Goal: Book appointment/travel/reservation

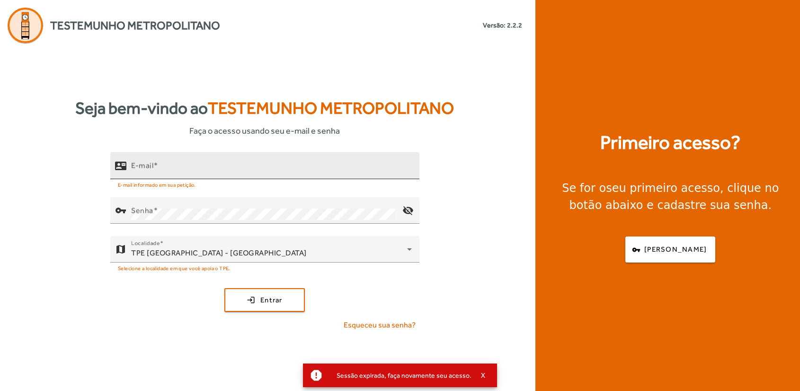
click at [180, 164] on input "E-mail" at bounding box center [271, 169] width 281 height 11
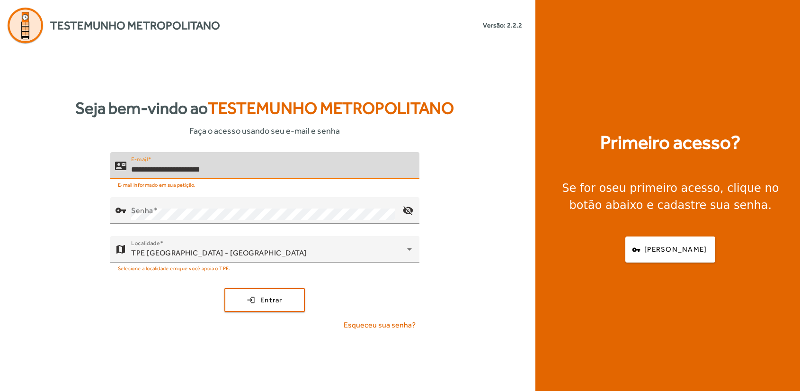
type input "**********"
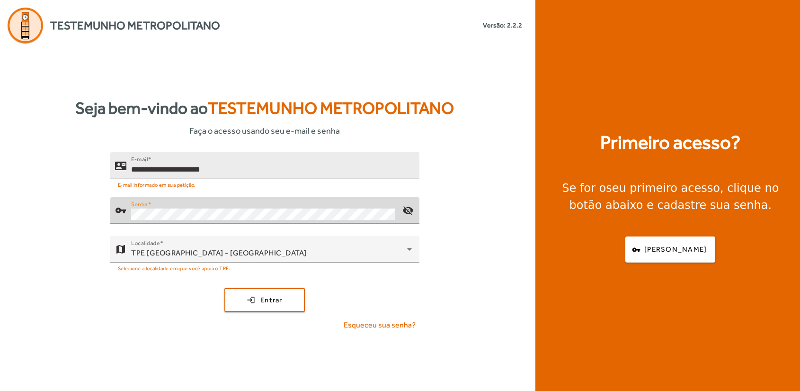
click at [224, 288] on button "login Entrar" at bounding box center [264, 300] width 80 height 24
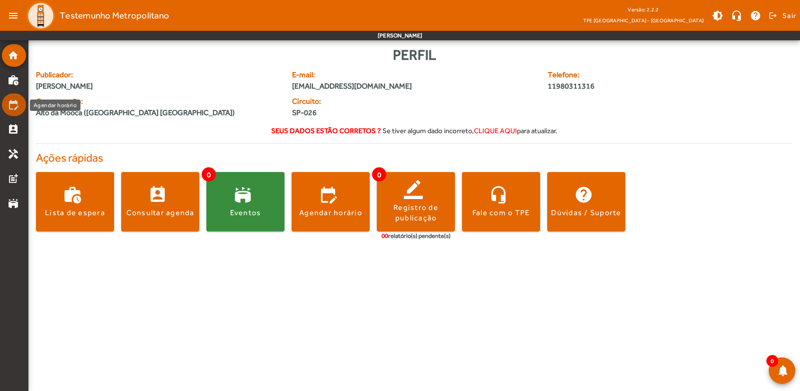
click at [12, 104] on mat-icon "edit_calendar" at bounding box center [13, 104] width 11 height 11
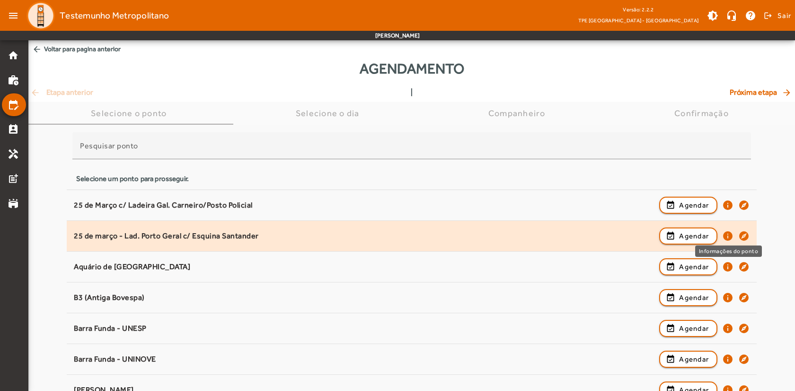
click at [728, 233] on mat-icon "info" at bounding box center [727, 235] width 11 height 11
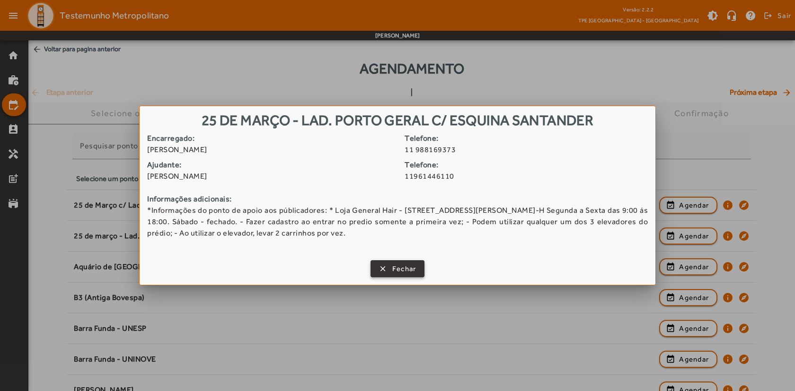
click at [386, 268] on span "button" at bounding box center [398, 268] width 53 height 23
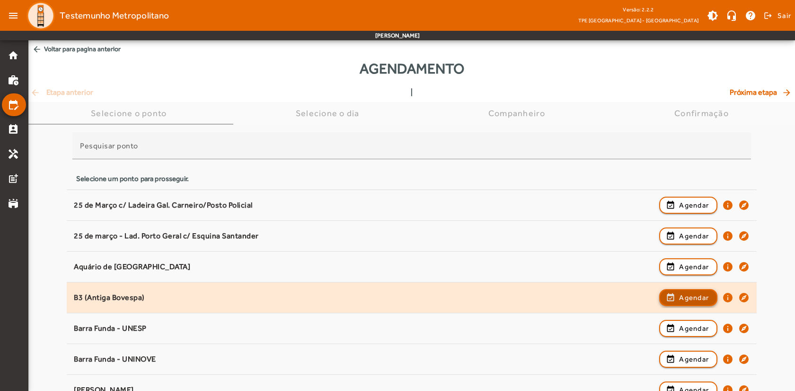
click at [701, 299] on span "Agendar" at bounding box center [694, 297] width 30 height 11
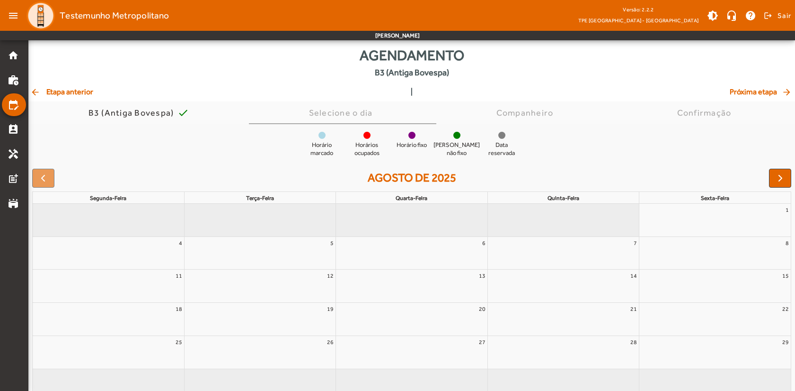
scroll to position [29, 0]
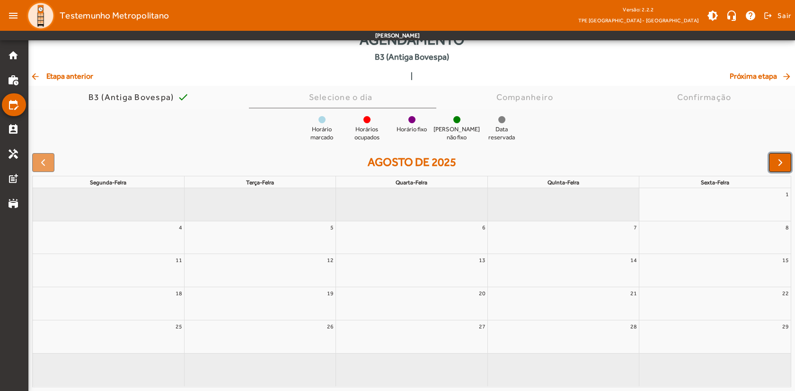
click at [769, 162] on button "button" at bounding box center [780, 162] width 22 height 19
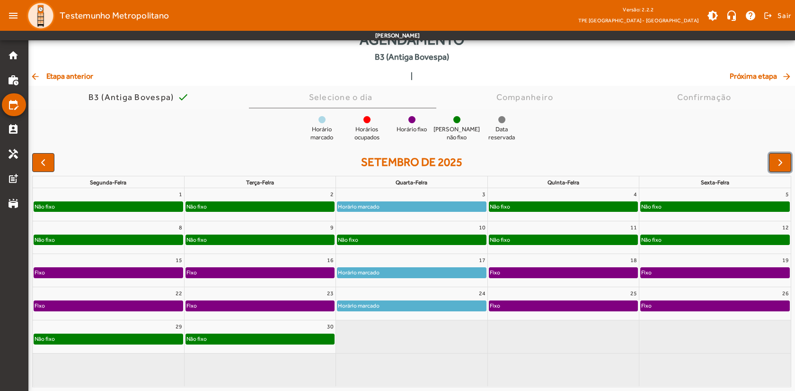
click at [379, 244] on div "Não fixo" at bounding box center [412, 239] width 148 height 9
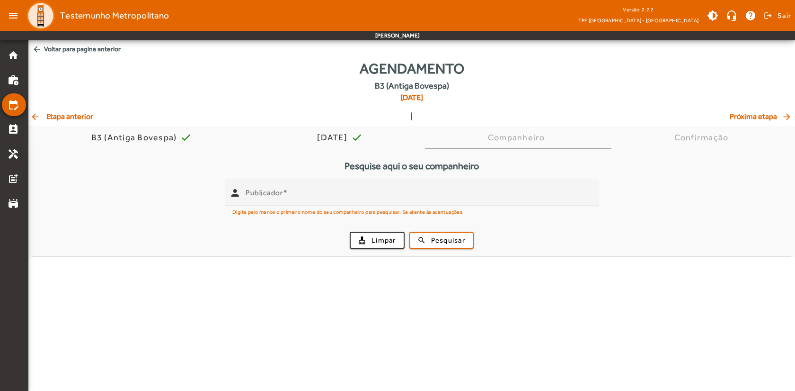
scroll to position [0, 0]
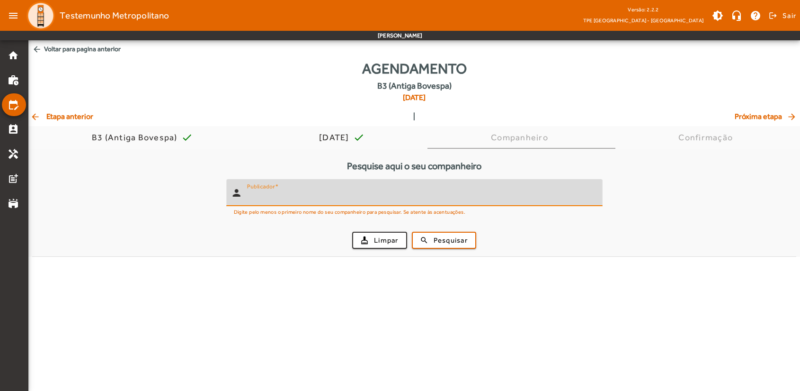
click at [287, 200] on input "Publicador" at bounding box center [421, 196] width 348 height 11
type input "**********"
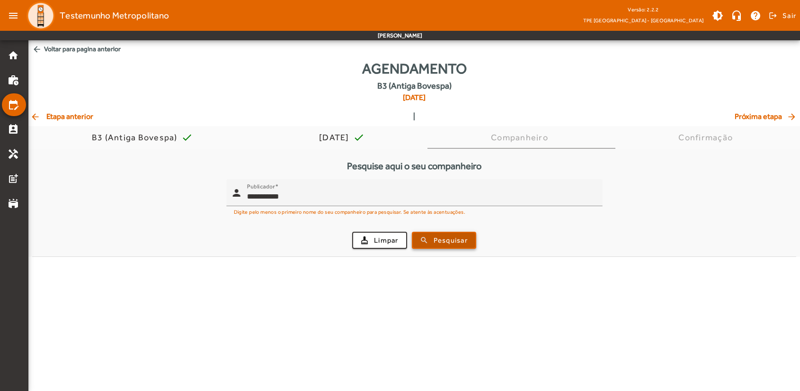
click at [436, 236] on span "Pesquisar" at bounding box center [451, 240] width 34 height 11
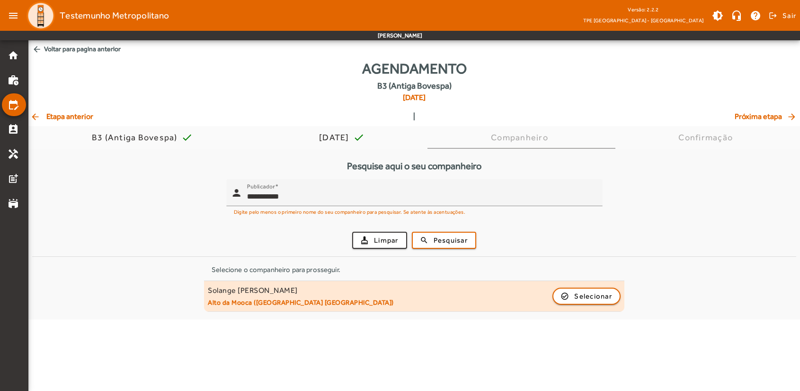
click at [248, 289] on div "Solange [PERSON_NAME]" at bounding box center [301, 290] width 186 height 10
click at [564, 290] on span "button" at bounding box center [586, 295] width 66 height 23
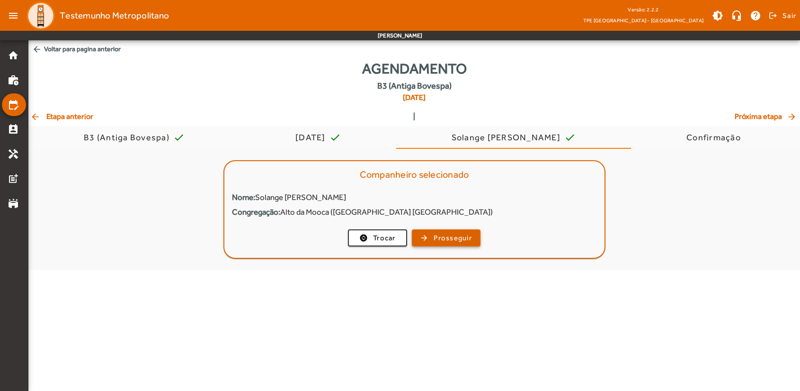
click at [438, 235] on span "Prosseguir" at bounding box center [453, 237] width 38 height 11
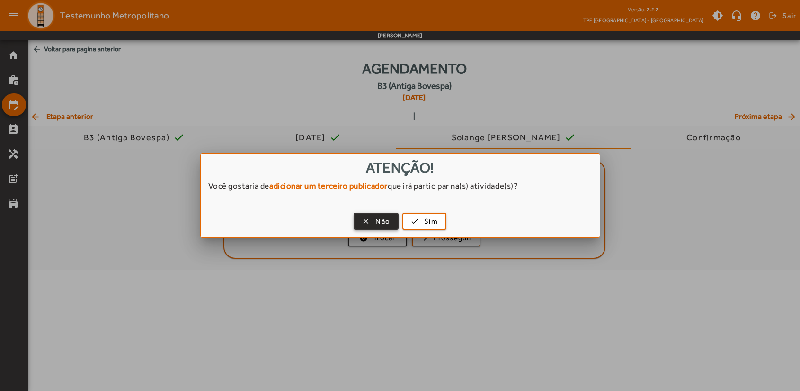
click at [370, 218] on span "button" at bounding box center [376, 221] width 43 height 23
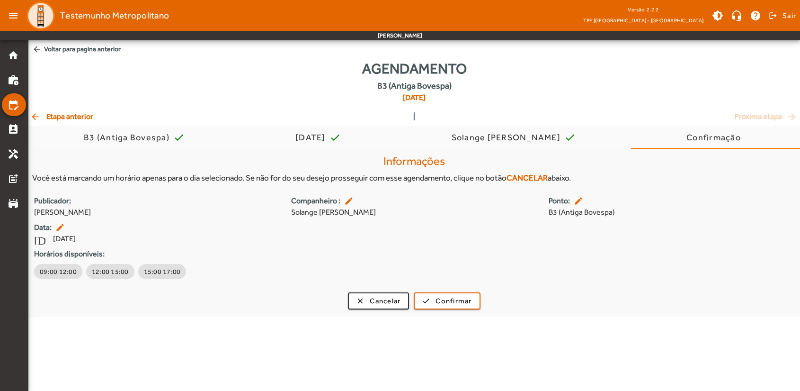
click at [93, 340] on body "menu Testemunho Metropolitano Versão: 2.2.2 TPE [GEOGRAPHIC_DATA] - Centro brig…" at bounding box center [400, 195] width 800 height 391
click at [381, 304] on span "Cancelar" at bounding box center [385, 300] width 31 height 11
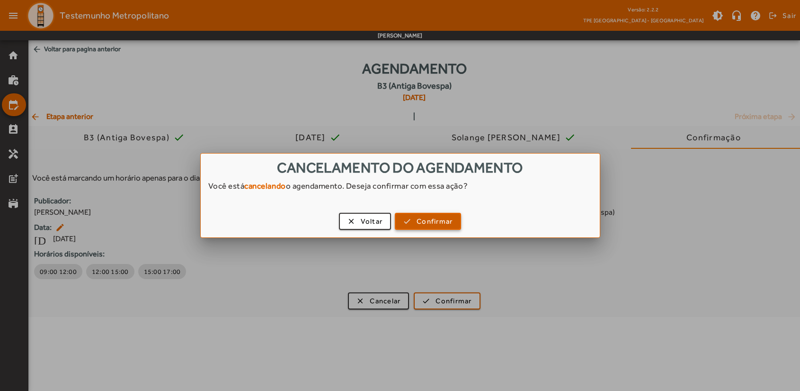
click at [423, 219] on span "Confirmar" at bounding box center [435, 221] width 36 height 11
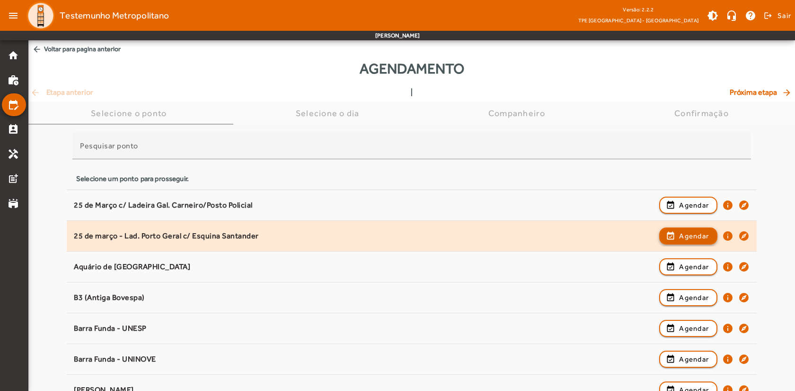
click at [701, 237] on span "Agendar" at bounding box center [694, 235] width 30 height 11
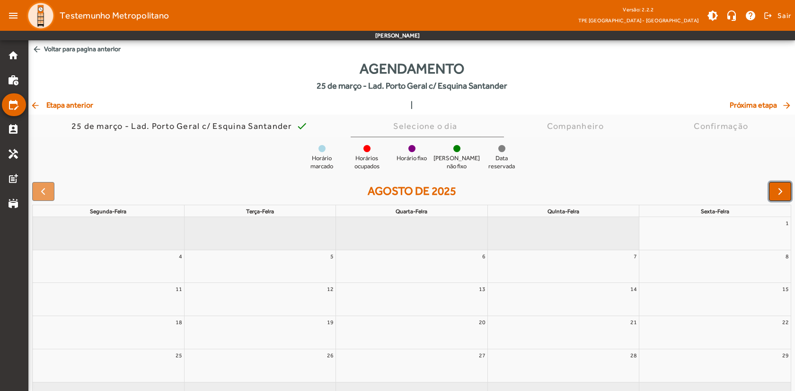
click at [783, 193] on span "button" at bounding box center [780, 191] width 11 height 11
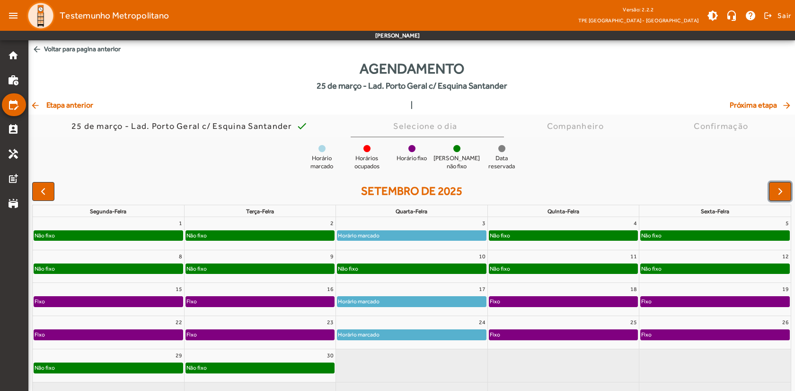
scroll to position [29, 0]
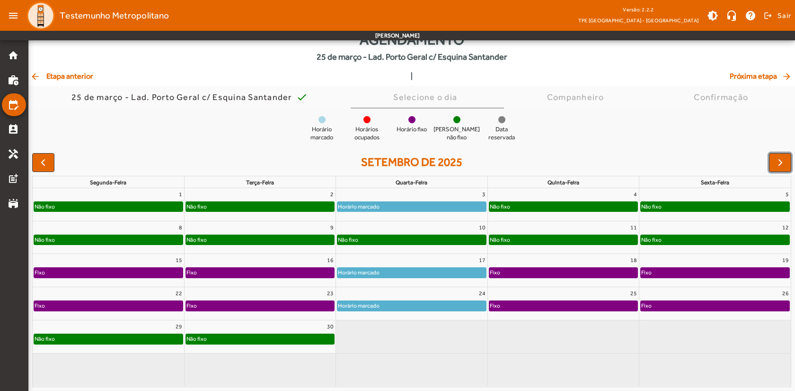
click at [381, 274] on div "Horário marcado" at bounding box center [412, 271] width 148 height 9
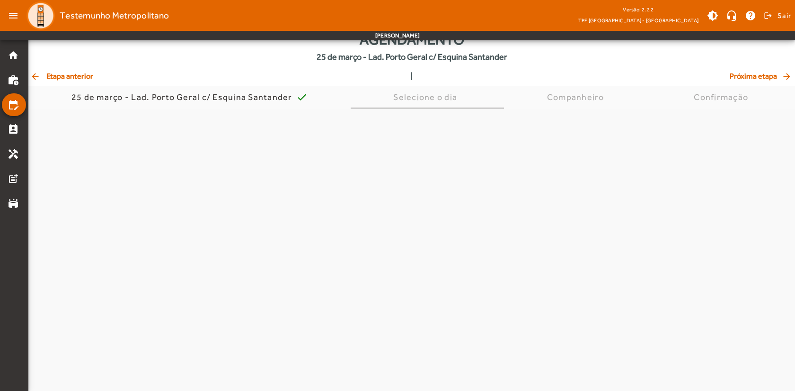
scroll to position [0, 0]
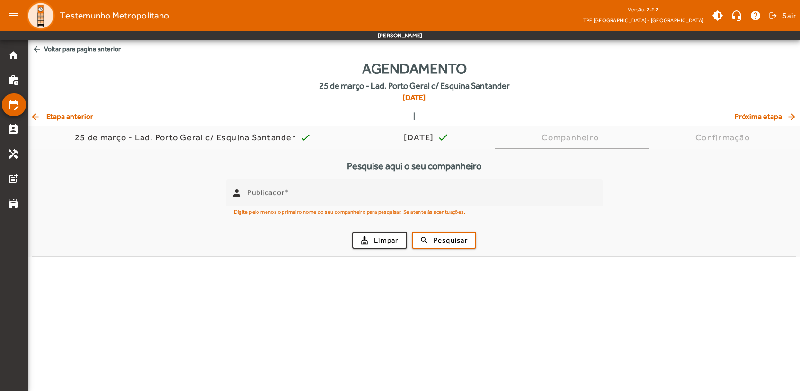
click at [45, 44] on span "arrow_back Voltar para pagina anterior" at bounding box center [414, 49] width 772 height 18
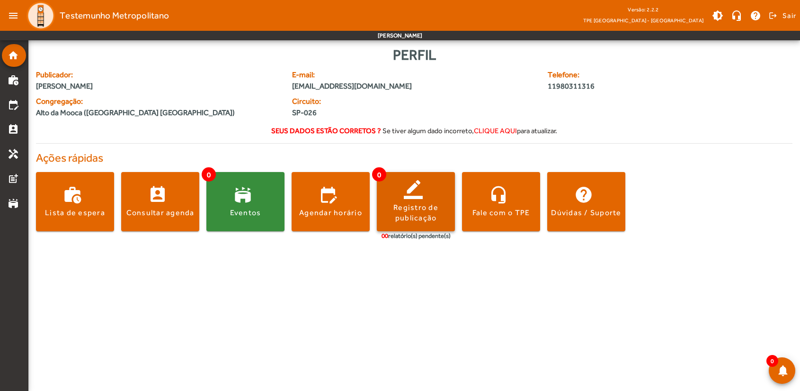
click at [401, 208] on div "Registro de publicação" at bounding box center [416, 212] width 78 height 21
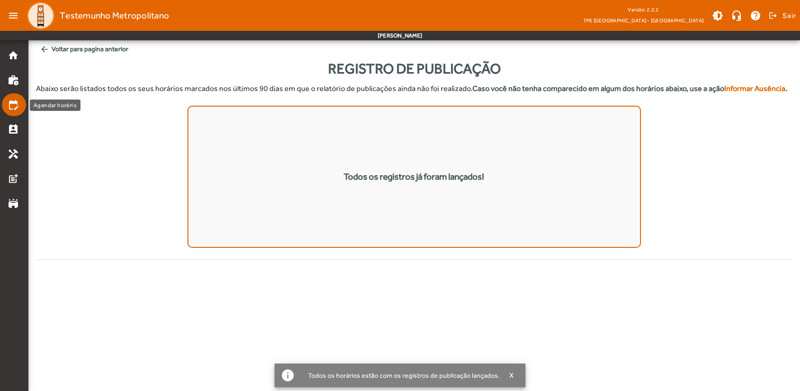
click at [8, 100] on mat-icon "edit_calendar" at bounding box center [13, 104] width 11 height 11
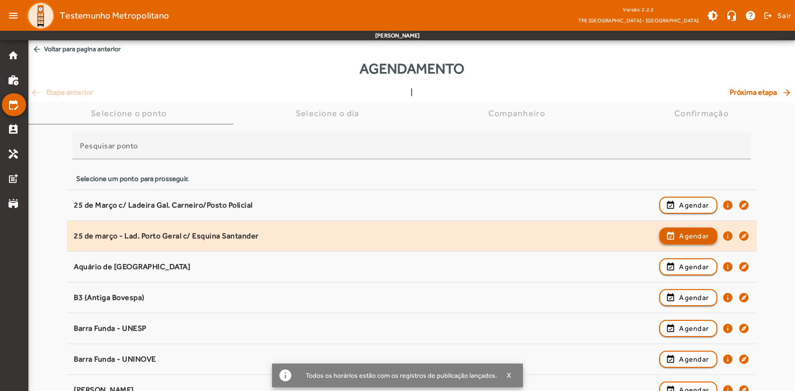
click at [698, 235] on span "Agendar" at bounding box center [694, 235] width 30 height 11
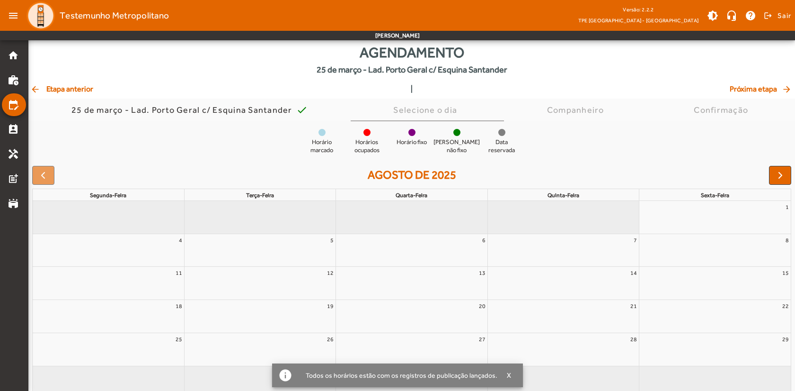
scroll to position [29, 0]
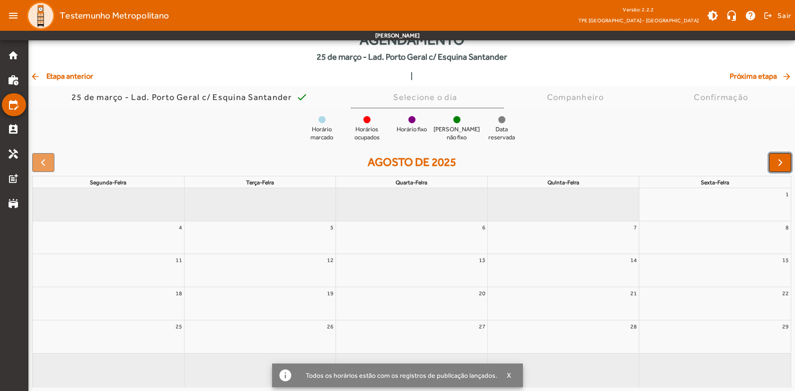
click at [779, 160] on span "button" at bounding box center [780, 162] width 11 height 11
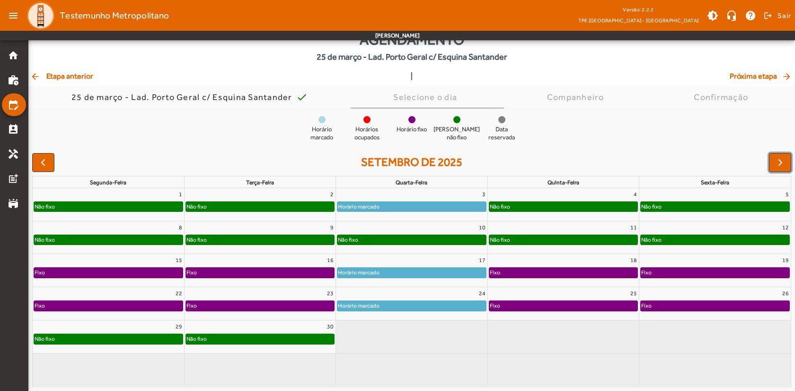
click at [237, 239] on div "Não fixo" at bounding box center [260, 239] width 148 height 9
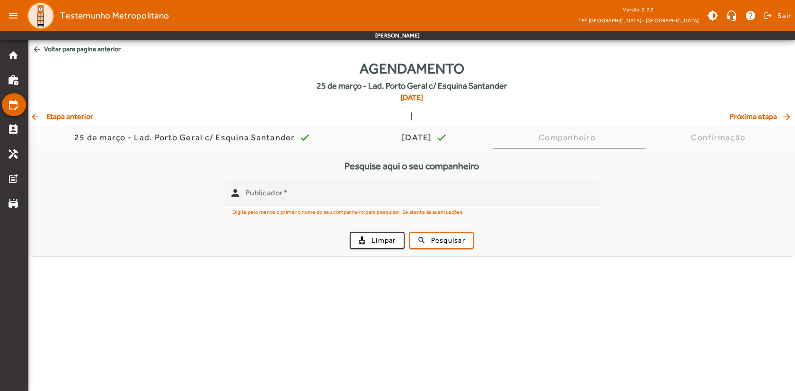
scroll to position [0, 0]
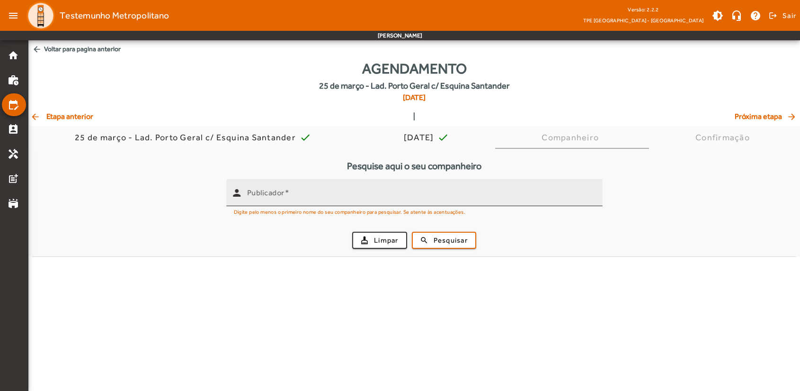
click at [312, 194] on input "Publicador" at bounding box center [421, 196] width 348 height 11
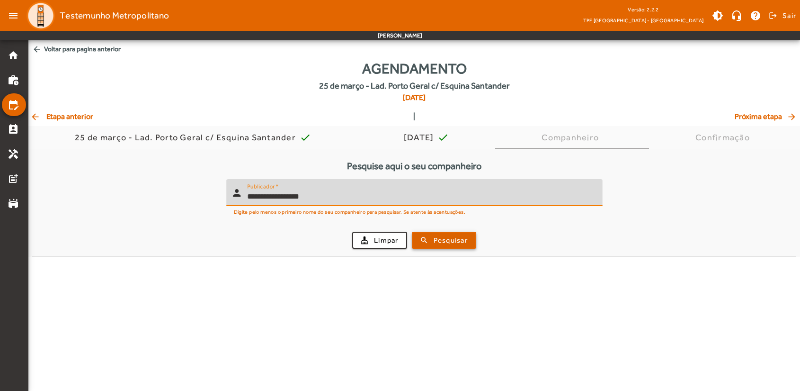
click at [448, 245] on span "Pesquisar" at bounding box center [451, 240] width 34 height 11
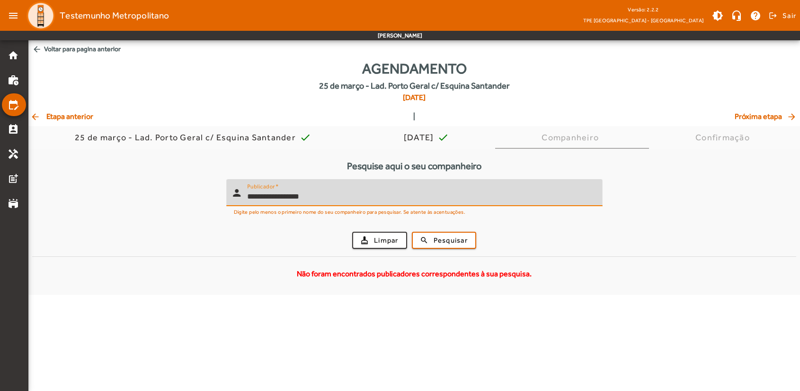
drag, startPoint x: 320, startPoint y: 194, endPoint x: 217, endPoint y: 199, distance: 103.3
click at [217, 199] on form "**********" at bounding box center [414, 217] width 764 height 77
type input "**********"
click at [452, 240] on span "Pesquisar" at bounding box center [451, 240] width 34 height 11
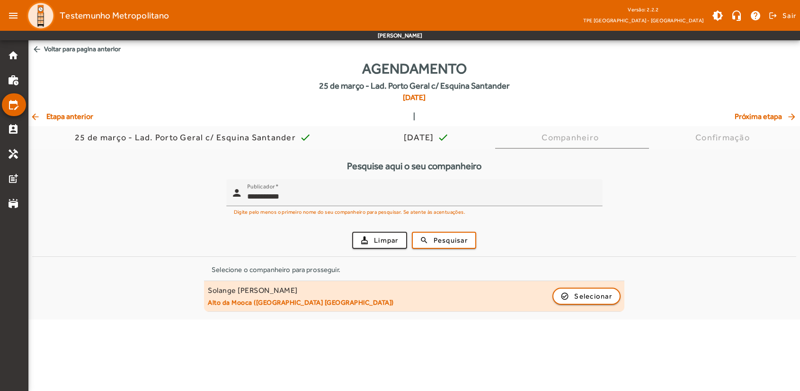
click at [314, 293] on div "Solange [PERSON_NAME]" at bounding box center [301, 290] width 186 height 10
click at [578, 292] on span "Selecionar" at bounding box center [593, 295] width 38 height 11
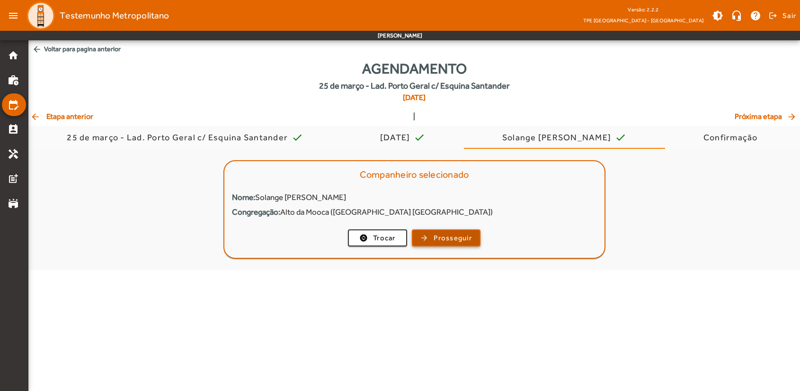
click at [454, 237] on span "Prosseguir" at bounding box center [453, 237] width 38 height 11
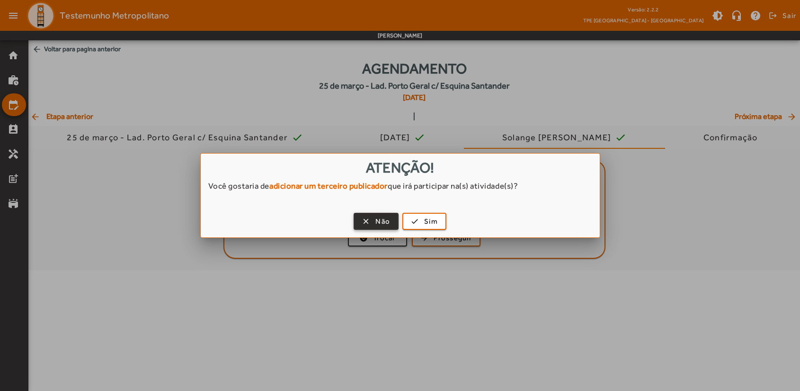
click at [381, 220] on span "Não" at bounding box center [382, 221] width 15 height 11
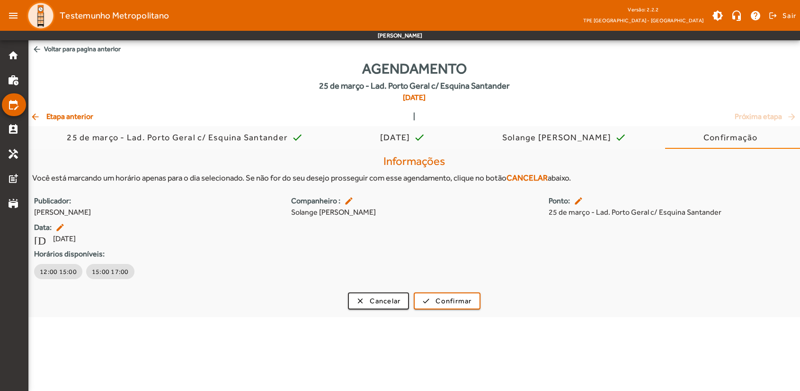
click at [77, 302] on div "clear Cancelar check Confirmar" at bounding box center [414, 300] width 772 height 17
click at [380, 298] on span "Cancelar" at bounding box center [385, 300] width 31 height 11
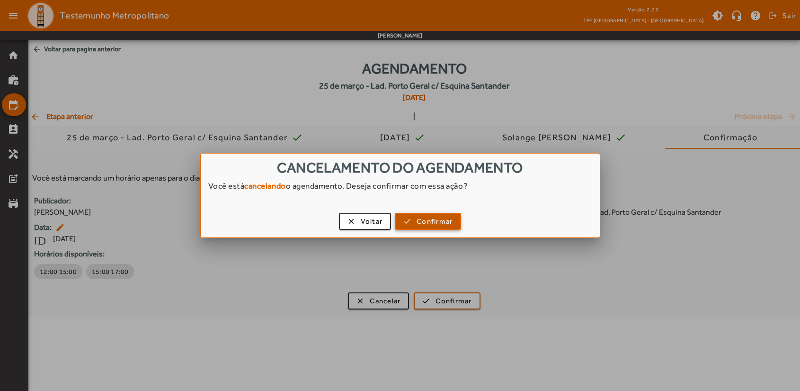
click at [420, 222] on span "Confirmar" at bounding box center [435, 221] width 36 height 11
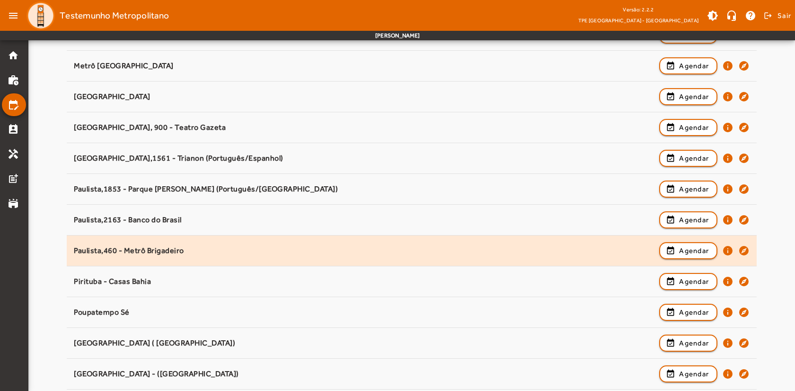
scroll to position [757, 0]
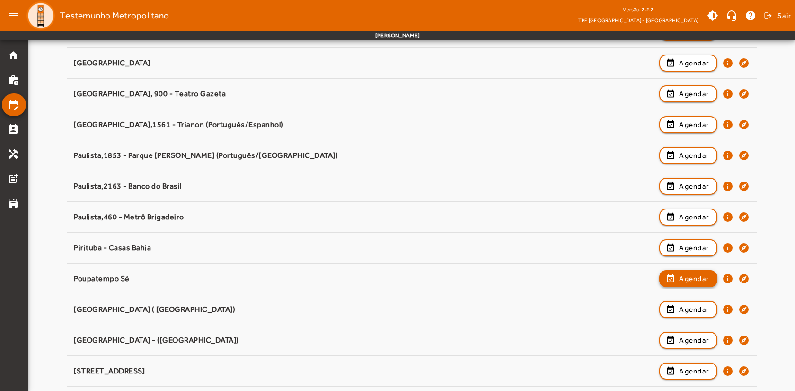
click at [696, 280] on span "Agendar" at bounding box center [694, 278] width 30 height 11
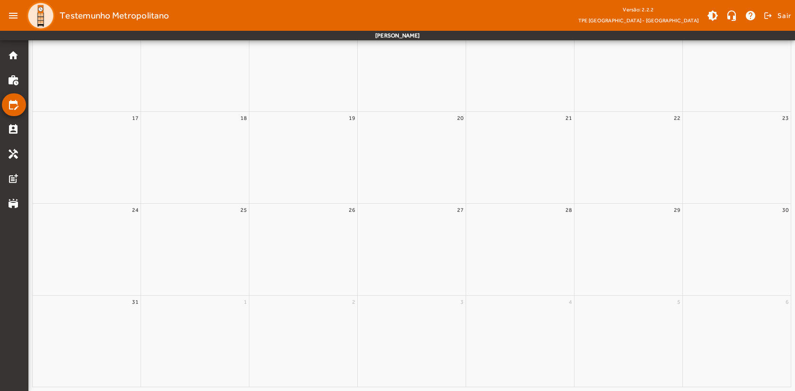
scroll to position [0, 0]
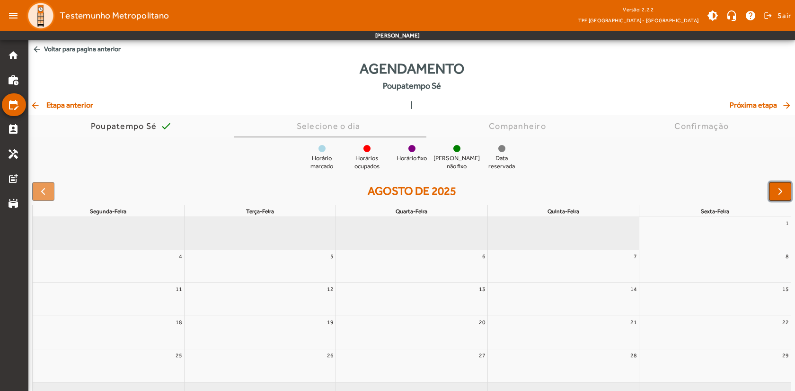
click at [780, 190] on span "button" at bounding box center [780, 191] width 11 height 11
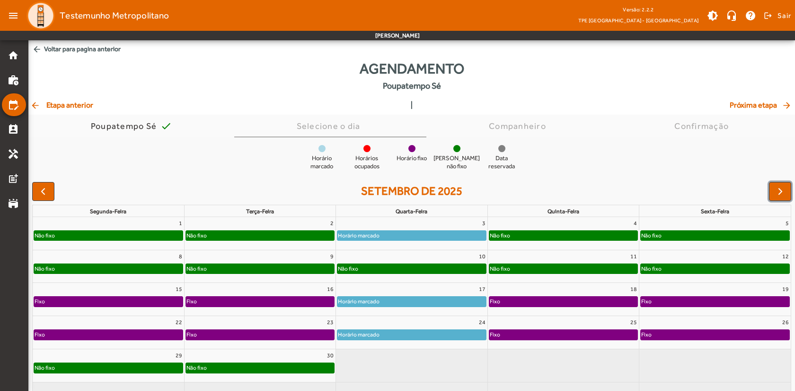
click at [217, 234] on div "Não fixo" at bounding box center [260, 235] width 148 height 9
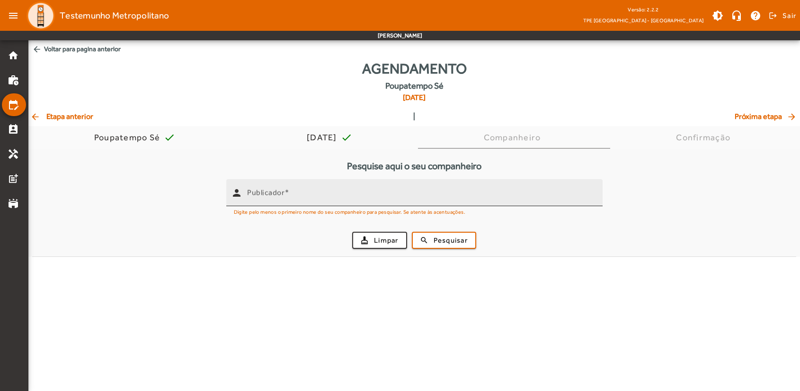
click at [307, 196] on input "Publicador" at bounding box center [421, 196] width 348 height 11
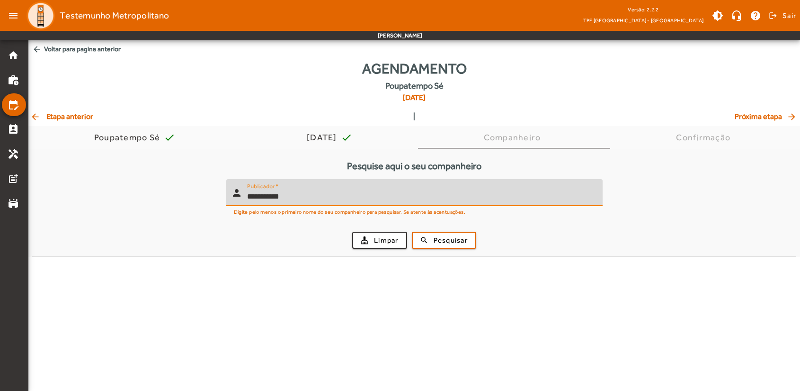
type input "**********"
click at [412, 231] on button "search Pesquisar" at bounding box center [444, 239] width 64 height 17
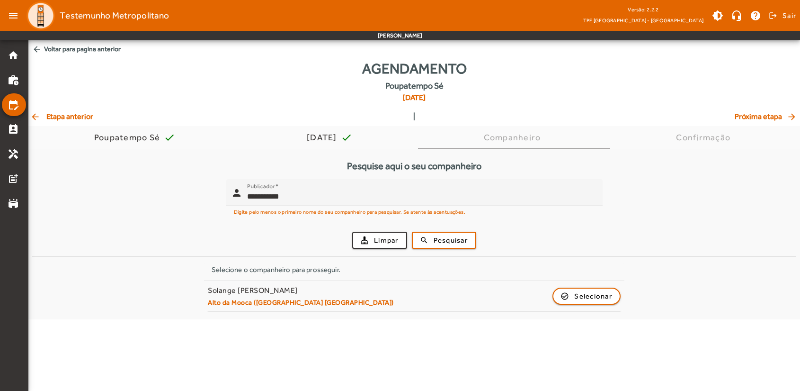
click at [282, 270] on div "Selecione o companheiro para prosseguir." at bounding box center [414, 269] width 405 height 10
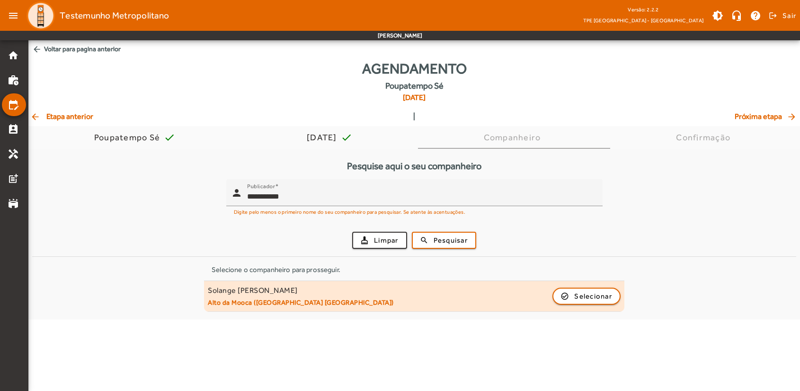
click at [288, 308] on mat-list-item "Solange [PERSON_NAME] Alto da Mooca ([GEOGRAPHIC_DATA] [GEOGRAPHIC_DATA]) check…" at bounding box center [414, 296] width 420 height 31
click at [583, 298] on span "Selecionar" at bounding box center [593, 295] width 38 height 11
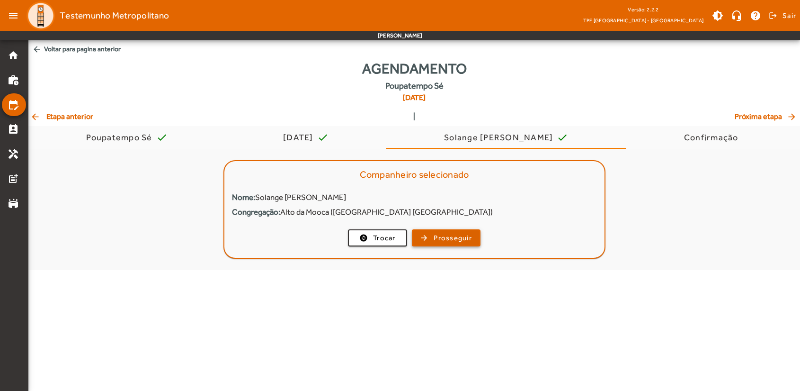
click at [449, 236] on span "Prosseguir" at bounding box center [453, 237] width 38 height 11
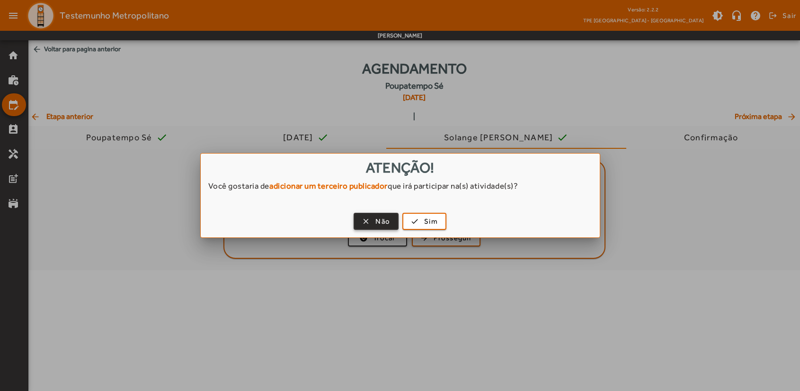
click at [374, 217] on span "button" at bounding box center [376, 221] width 43 height 23
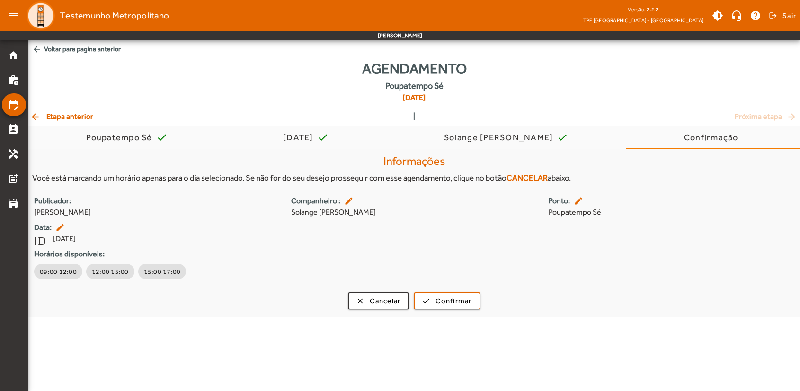
click at [113, 339] on body "menu Testemunho Metropolitano Versão: 2.2.2 TPE [GEOGRAPHIC_DATA] - Centro brig…" at bounding box center [400, 195] width 800 height 391
click at [386, 298] on span "Cancelar" at bounding box center [385, 300] width 31 height 11
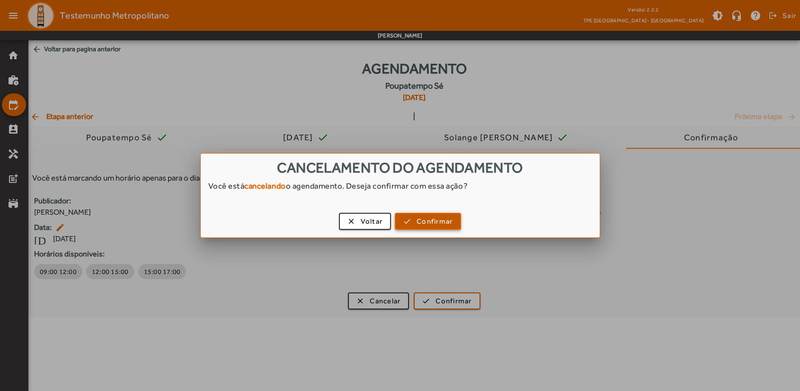
click at [414, 221] on span "button" at bounding box center [428, 221] width 64 height 23
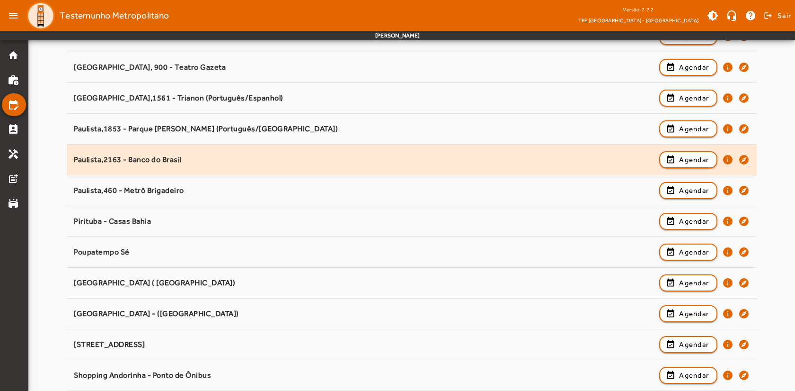
scroll to position [789, 0]
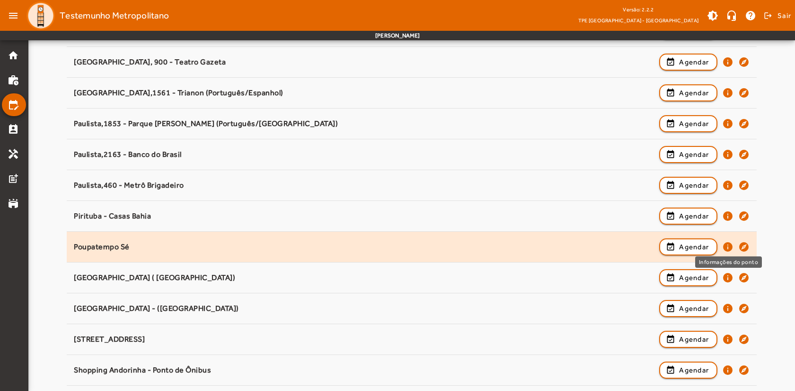
click at [728, 243] on mat-icon "info" at bounding box center [727, 246] width 11 height 11
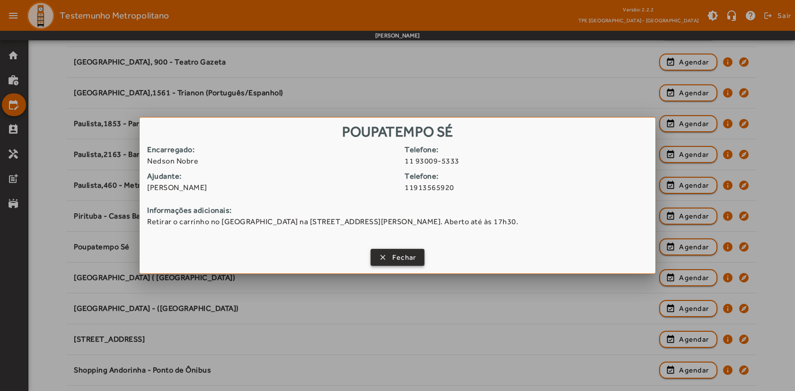
click at [402, 256] on span "Fechar" at bounding box center [404, 257] width 24 height 11
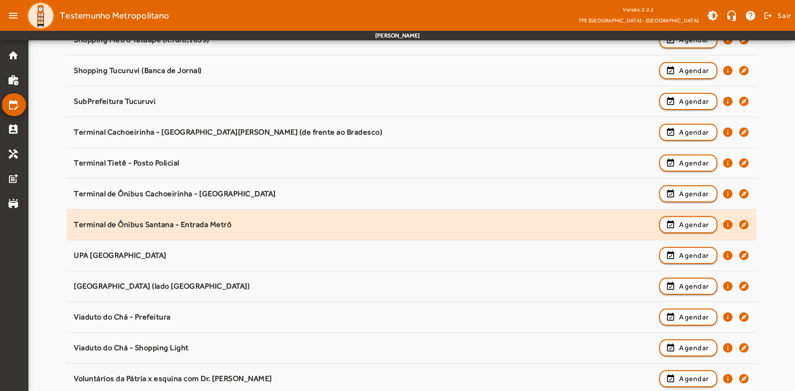
scroll to position [1183, 0]
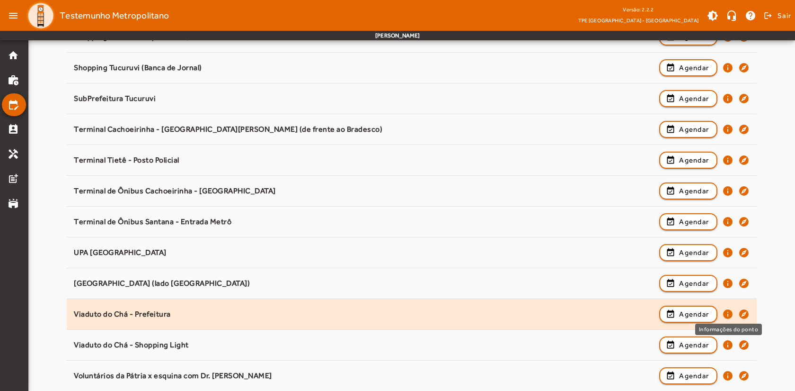
click at [728, 314] on mat-icon "info" at bounding box center [727, 313] width 11 height 11
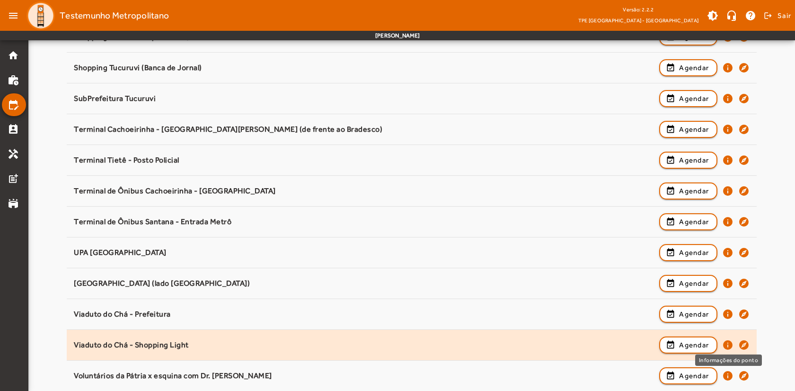
click at [728, 344] on mat-icon "info" at bounding box center [727, 344] width 11 height 11
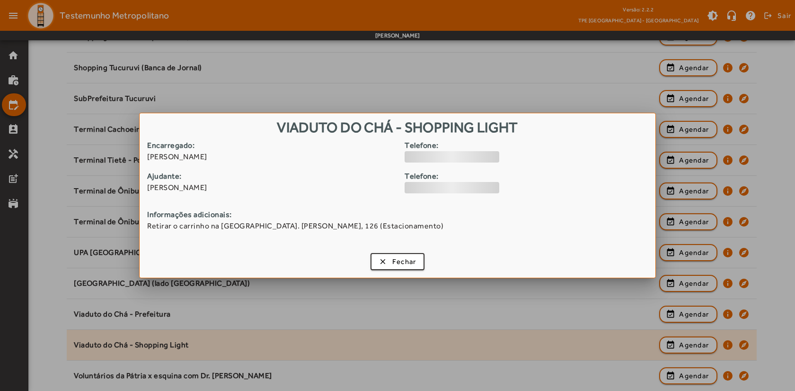
scroll to position [0, 0]
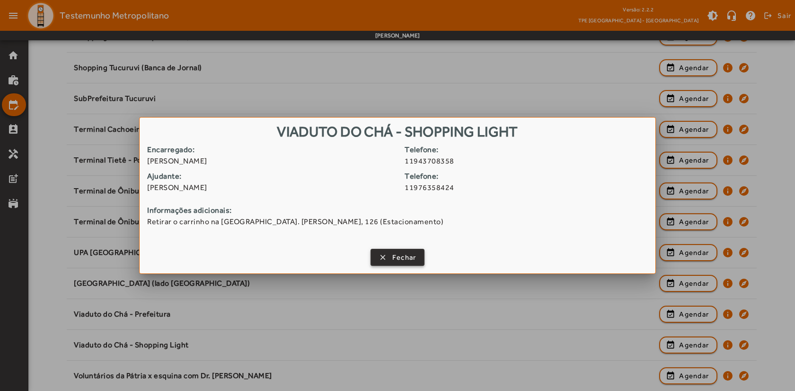
click at [381, 261] on span "button" at bounding box center [398, 257] width 53 height 23
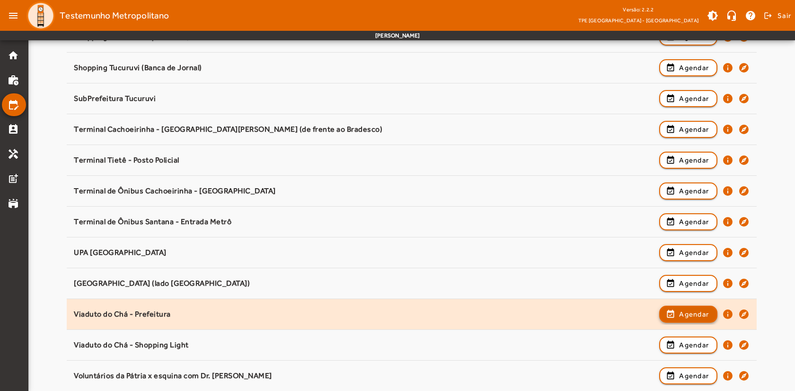
click at [681, 312] on span "Agendar" at bounding box center [694, 313] width 30 height 11
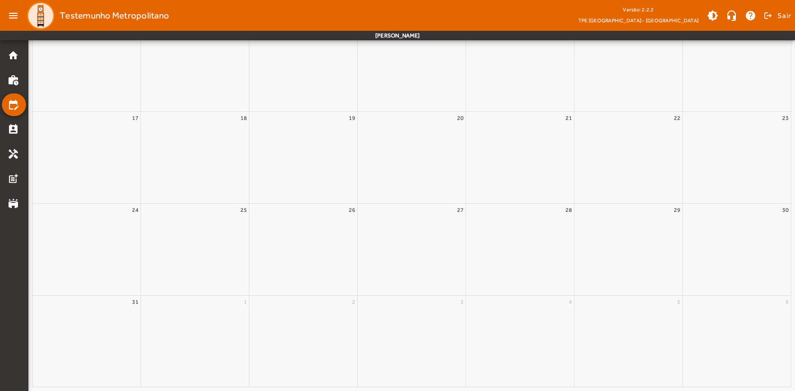
scroll to position [0, 0]
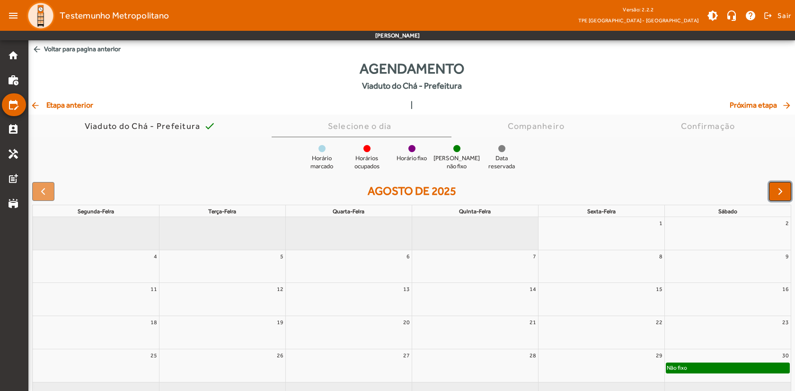
click at [779, 188] on span "button" at bounding box center [780, 191] width 11 height 11
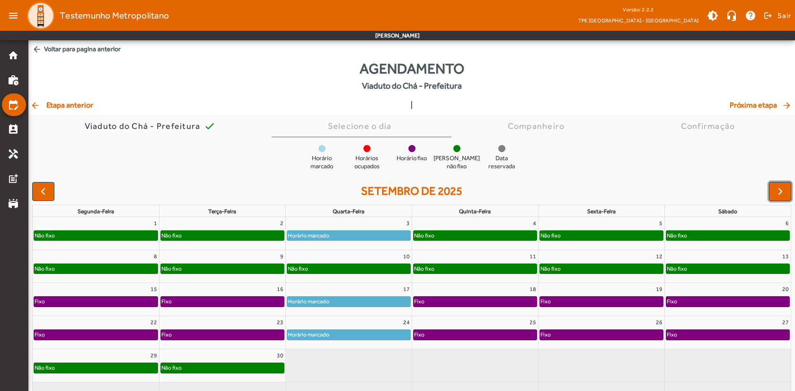
click at [188, 237] on div "Não fixo" at bounding box center [222, 235] width 123 height 9
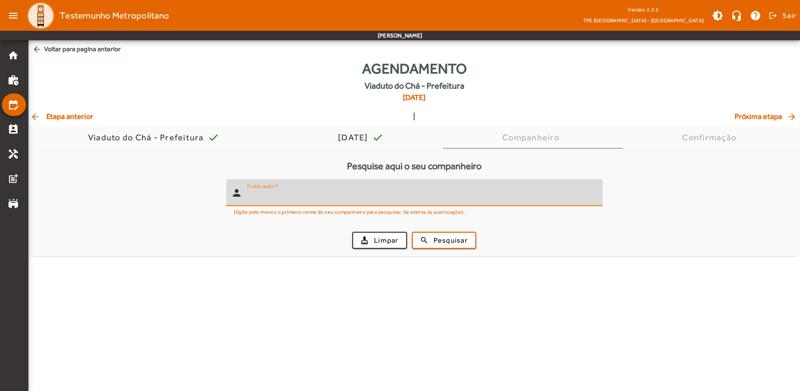
click at [271, 200] on input "Publicador" at bounding box center [421, 196] width 348 height 11
type input "**********"
click at [412, 231] on button "search Pesquisar" at bounding box center [444, 239] width 64 height 17
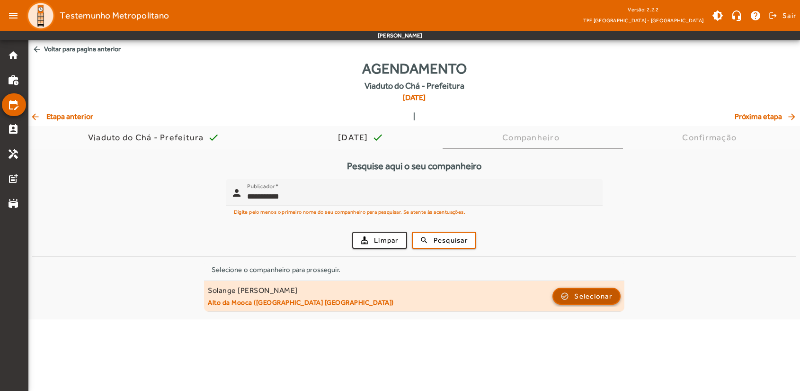
click at [583, 291] on span "Selecionar" at bounding box center [593, 295] width 38 height 11
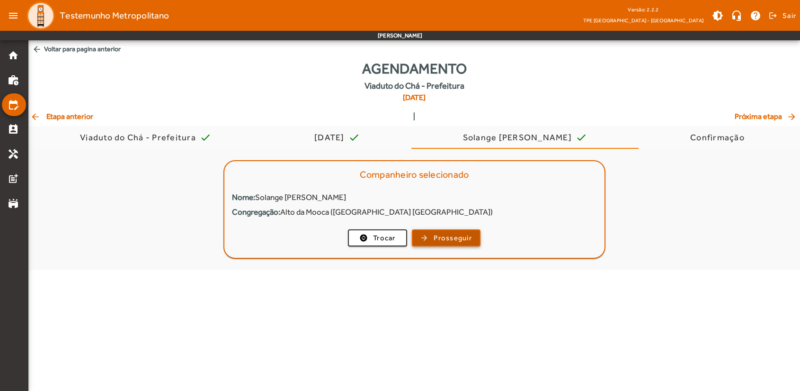
click at [442, 240] on span "Prosseguir" at bounding box center [453, 237] width 38 height 11
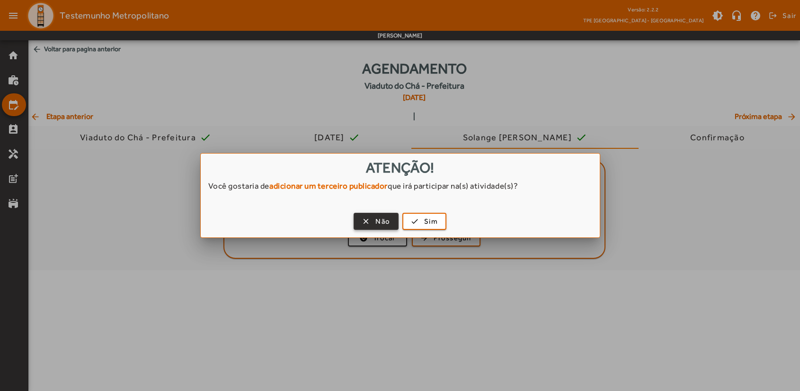
click at [378, 220] on span "Não" at bounding box center [382, 221] width 15 height 11
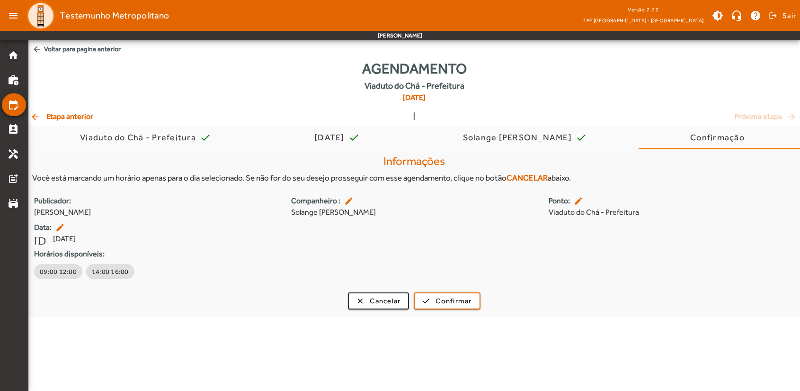
click at [88, 335] on body "menu Testemunho Metropolitano Versão: 2.2.2 TPE [GEOGRAPHIC_DATA] - Centro brig…" at bounding box center [400, 195] width 800 height 391
click at [375, 304] on span "Cancelar" at bounding box center [385, 300] width 31 height 11
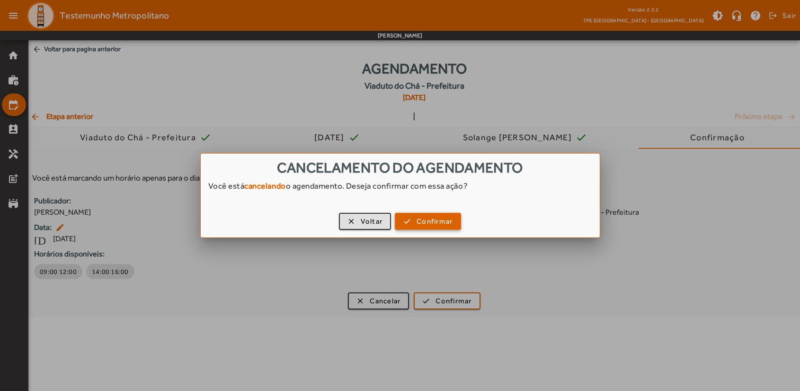
click at [421, 220] on span "Confirmar" at bounding box center [435, 221] width 36 height 11
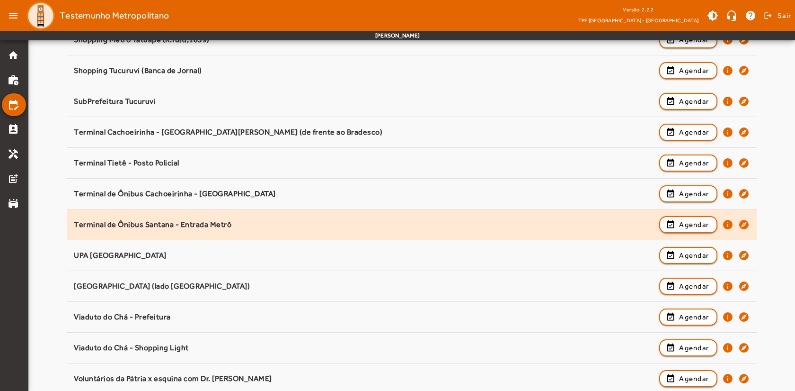
scroll to position [1183, 0]
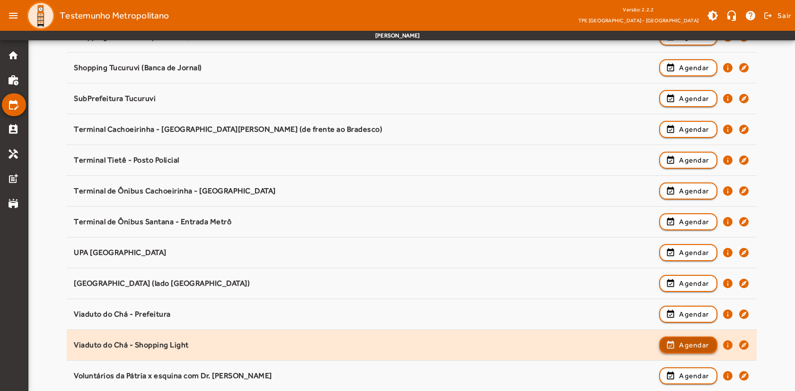
click at [689, 348] on span "Agendar" at bounding box center [694, 344] width 30 height 11
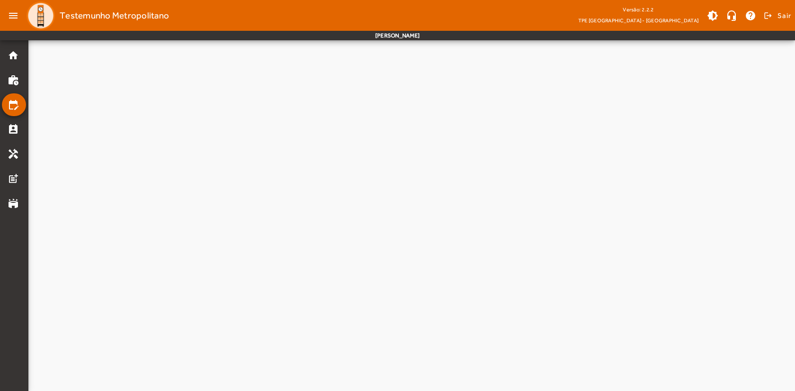
scroll to position [0, 0]
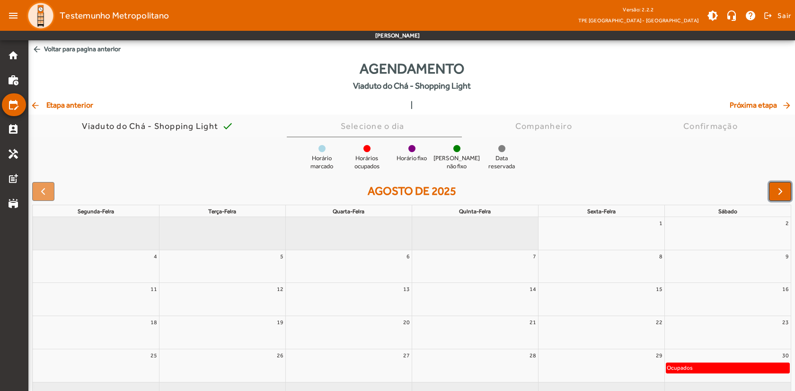
click at [780, 192] on span "button" at bounding box center [780, 191] width 11 height 11
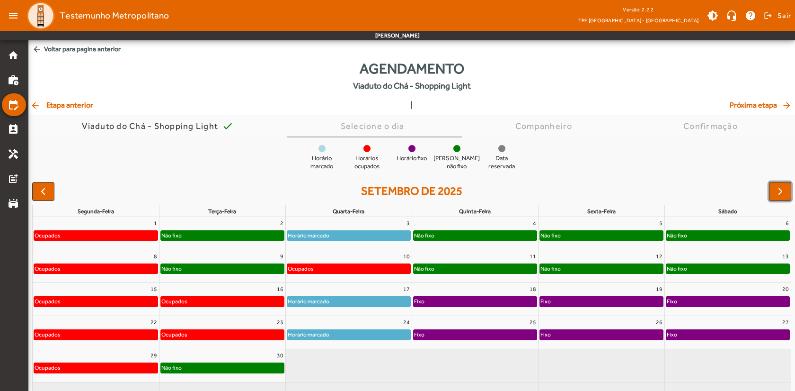
click at [225, 238] on div "Não fixo" at bounding box center [222, 235] width 123 height 9
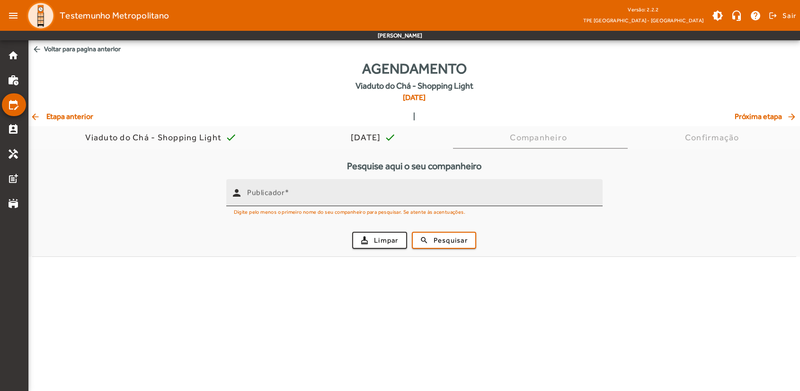
click at [302, 201] on input "Publicador" at bounding box center [421, 196] width 348 height 11
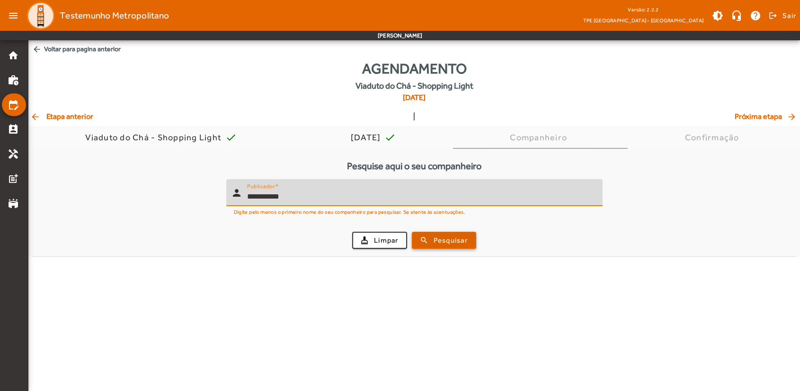
type input "**********"
click at [461, 241] on span "Pesquisar" at bounding box center [451, 240] width 34 height 11
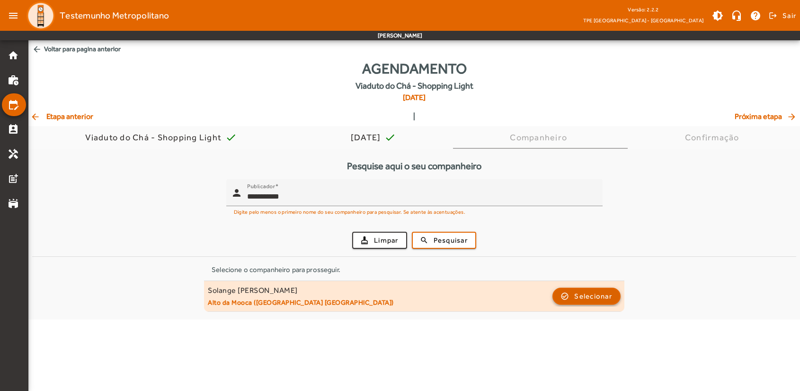
click at [595, 300] on span "Selecionar" at bounding box center [593, 295] width 38 height 11
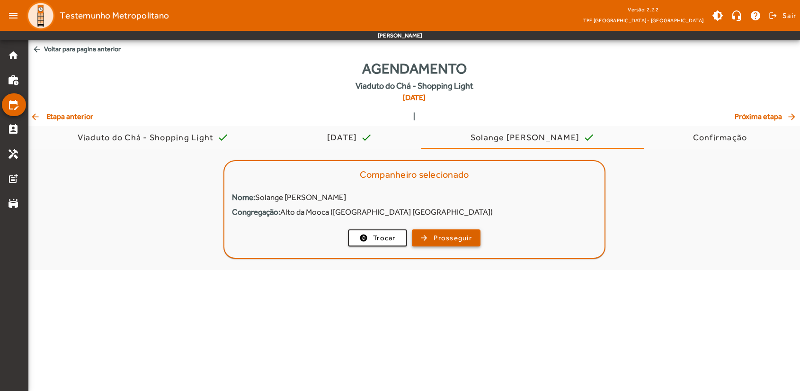
click at [438, 237] on span "Prosseguir" at bounding box center [453, 237] width 38 height 11
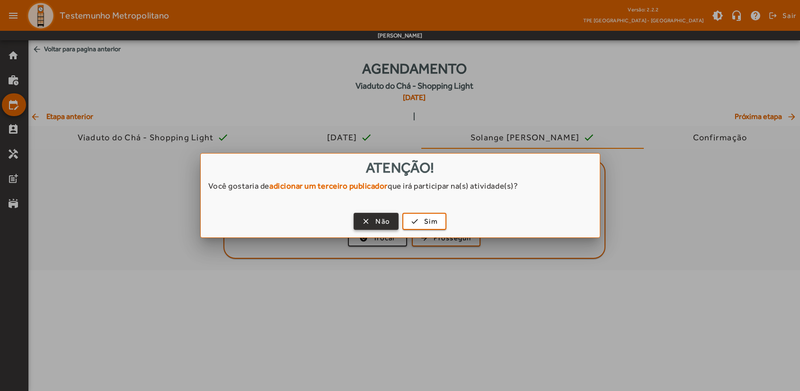
click at [386, 219] on span "Não" at bounding box center [382, 221] width 15 height 11
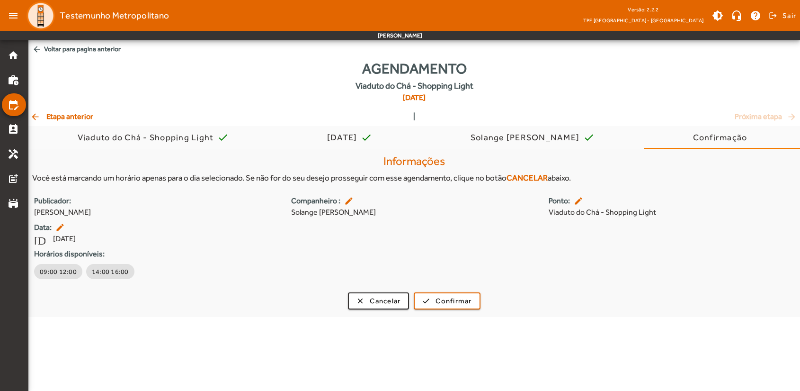
click at [83, 323] on body "menu Testemunho Metropolitano Versão: 2.2.2 TPE [GEOGRAPHIC_DATA] - Centro brig…" at bounding box center [400, 195] width 800 height 391
click at [385, 296] on span "Cancelar" at bounding box center [385, 300] width 31 height 11
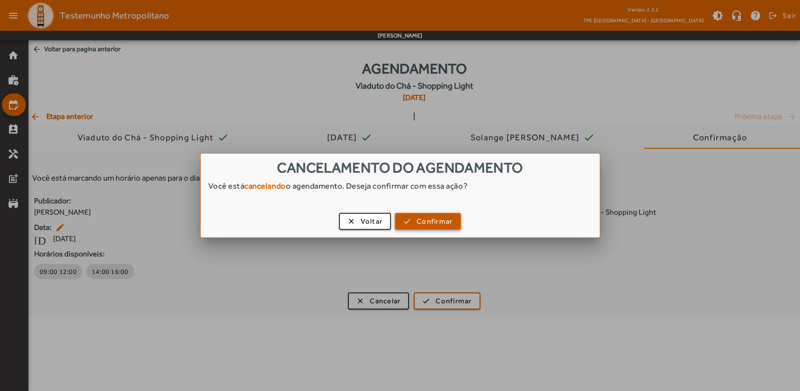
click at [427, 217] on span "Confirmar" at bounding box center [435, 221] width 36 height 11
